Goal: Task Accomplishment & Management: Manage account settings

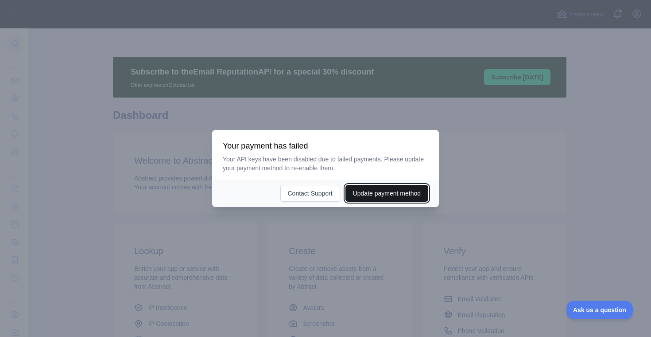
click at [351, 193] on button "Update payment method" at bounding box center [387, 193] width 83 height 17
